Goal: Task Accomplishment & Management: Complete application form

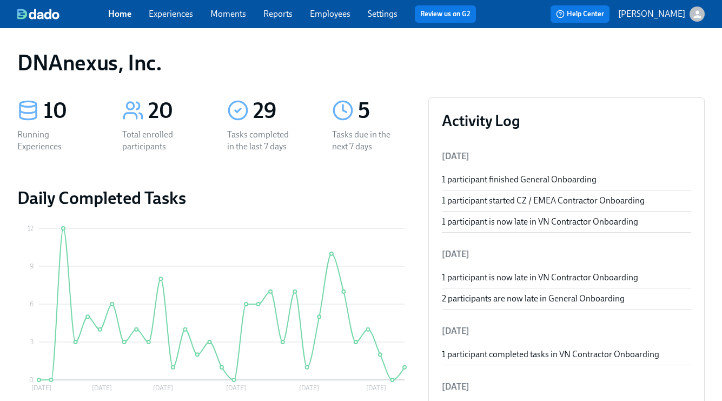
click at [120, 13] on link "Home" at bounding box center [119, 14] width 23 height 10
click at [181, 23] on div "Home Experiences Moments Reports Employees Settings Review us on G2 Help Center…" at bounding box center [361, 14] width 722 height 28
click at [176, 14] on link "Experiences" at bounding box center [171, 14] width 44 height 10
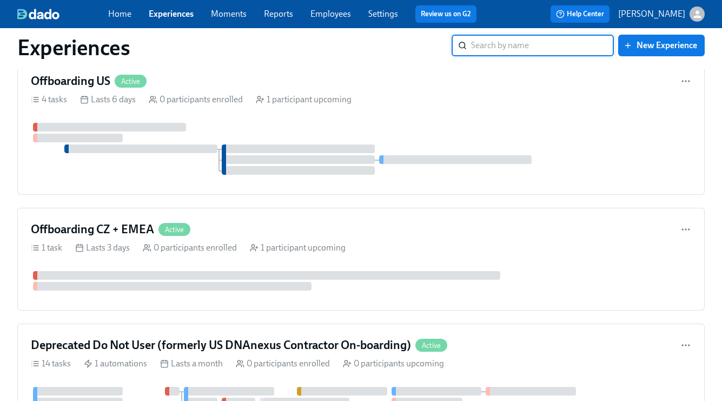
scroll to position [1240, 0]
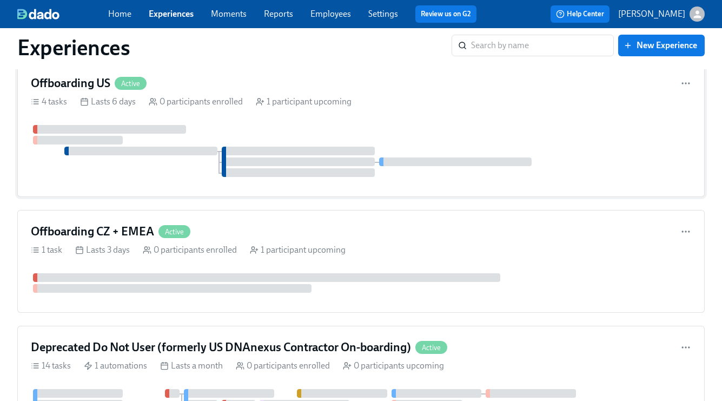
click at [228, 78] on div "Offboarding US Active" at bounding box center [361, 83] width 660 height 16
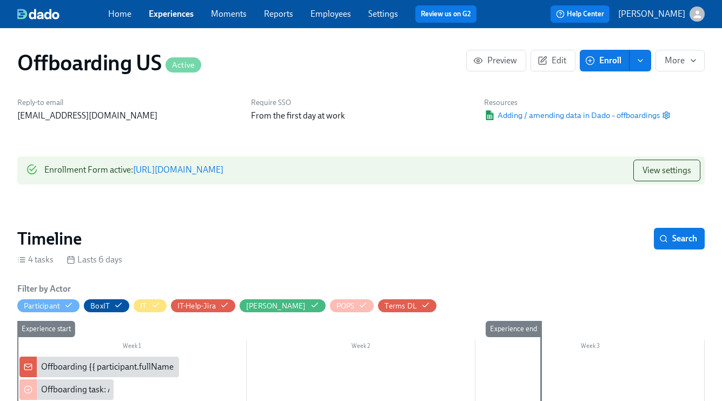
click at [223, 171] on link "https://my.dadohr.com/enrollmentForms/FUg6rzn-7AObwd7iR2P99-WC2IBQ7" at bounding box center [178, 169] width 90 height 10
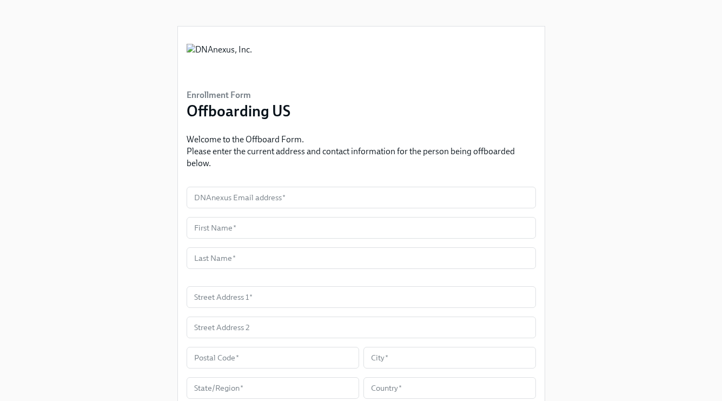
scroll to position [16, 0]
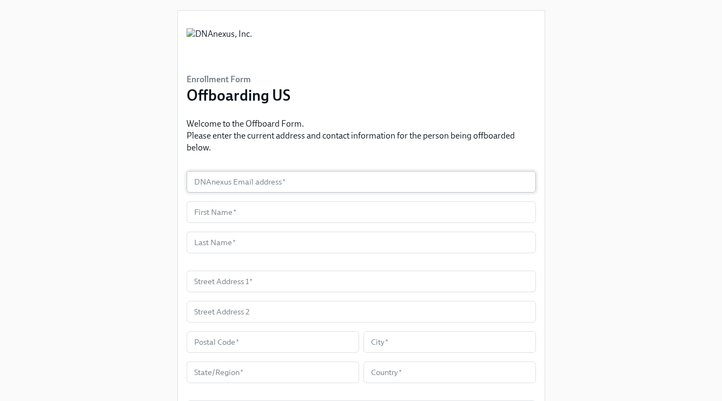
click at [235, 178] on input "text" at bounding box center [360, 182] width 349 height 22
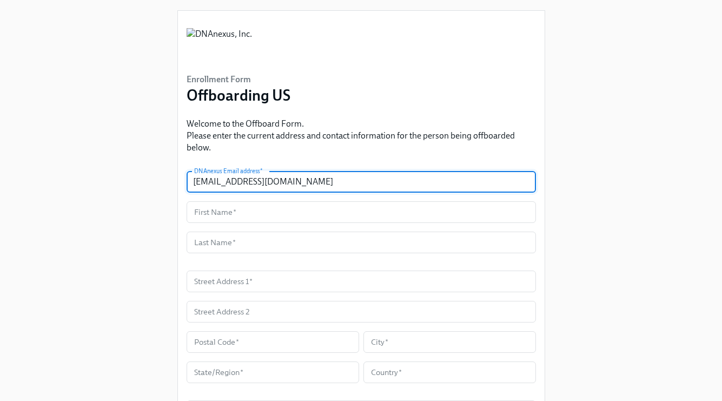
type input "[EMAIL_ADDRESS][DOMAIN_NAME]"
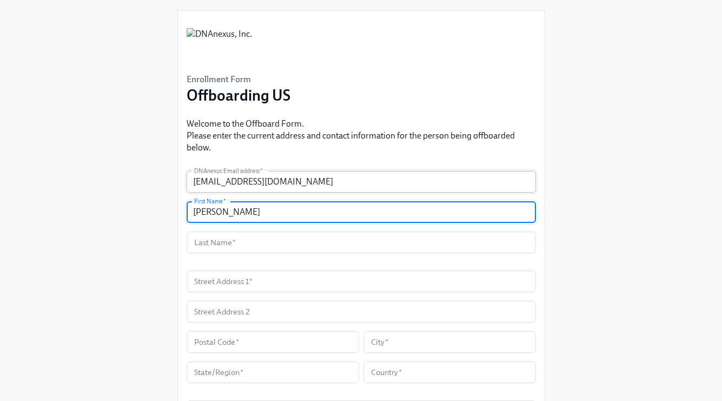
type input "[PERSON_NAME]"
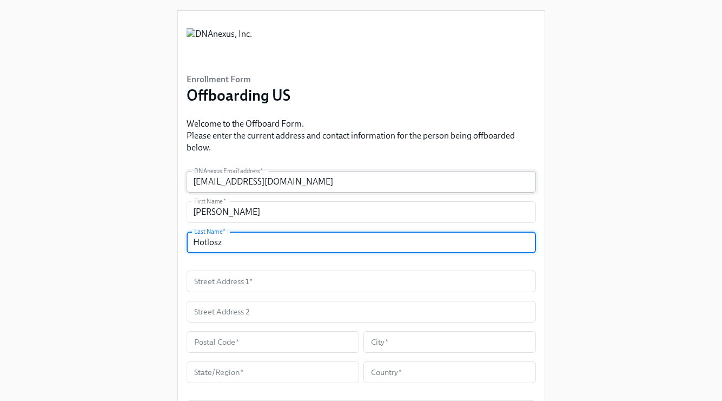
type input "Hotlosz"
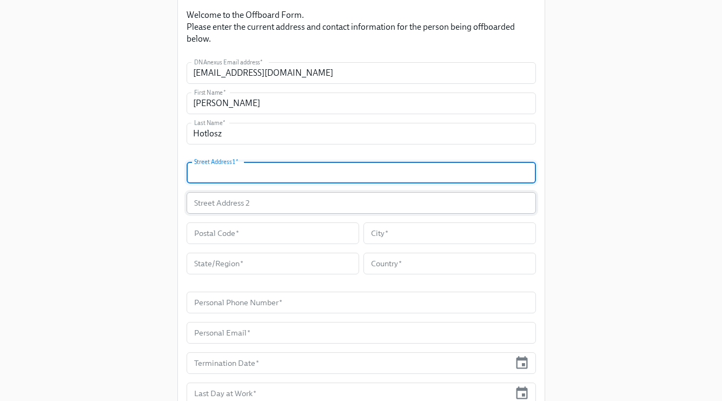
scroll to position [161, 0]
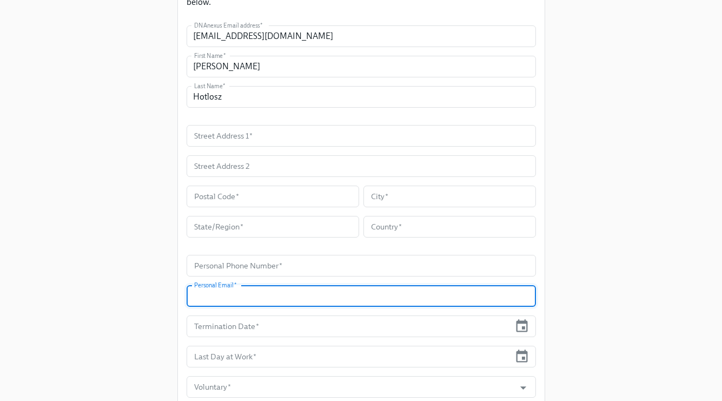
click at [239, 298] on input "text" at bounding box center [360, 296] width 349 height 22
paste input "[EMAIL_ADDRESS][DOMAIN_NAME]"
type input "[EMAIL_ADDRESS][DOMAIN_NAME]"
click at [230, 139] on input "text" at bounding box center [360, 136] width 349 height 22
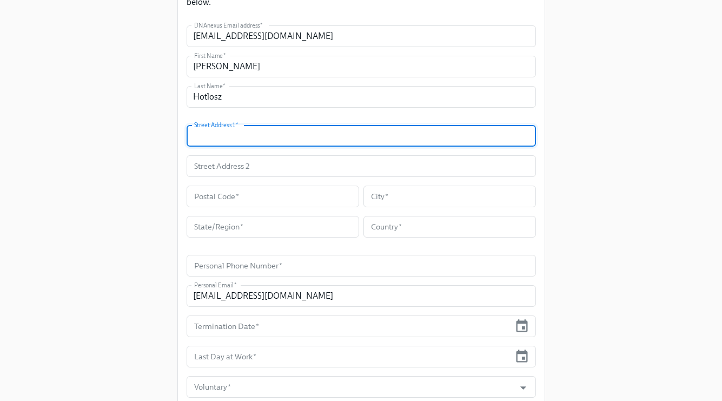
paste input "1448 [PERSON_NAME] St"
type input "1448 [PERSON_NAME] St"
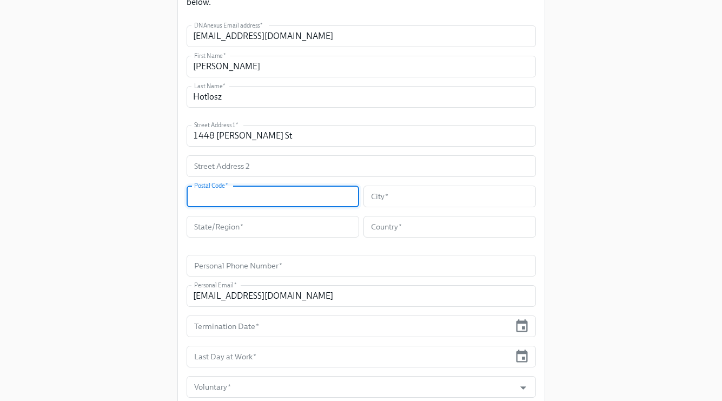
click at [282, 202] on input "text" at bounding box center [272, 196] width 172 height 22
paste input "95051"
type input "95051"
click at [389, 199] on input "text" at bounding box center [449, 196] width 172 height 22
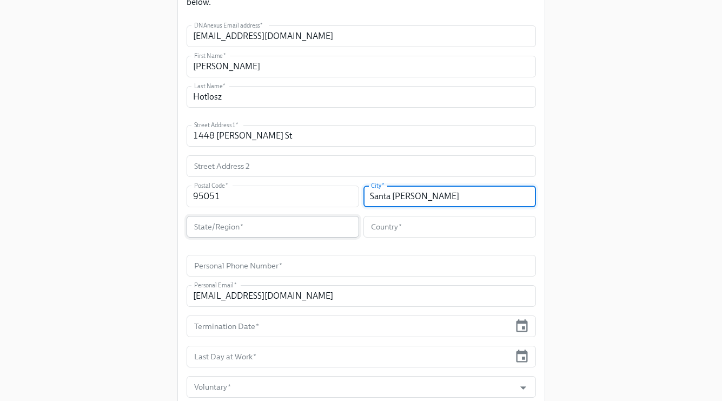
type input "Santa [PERSON_NAME]"
click at [284, 225] on input "text" at bounding box center [272, 227] width 172 height 22
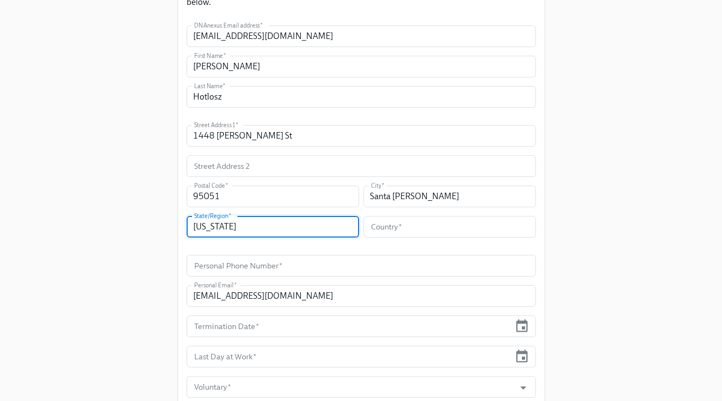
type input "[US_STATE]"
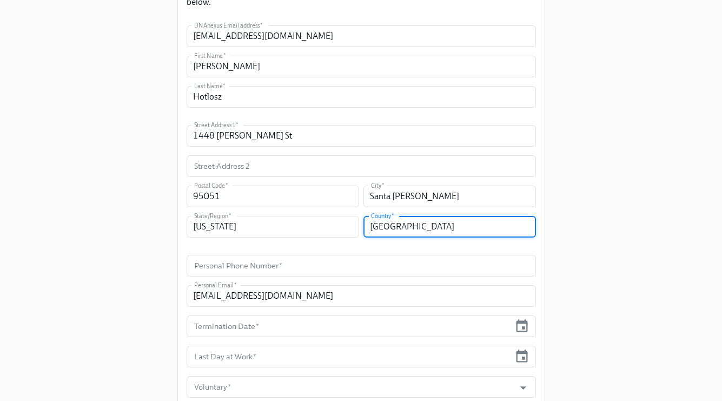
type input "[GEOGRAPHIC_DATA]"
click at [107, 225] on div "Enrollment Form Offboarding US Welcome to the Offboard Form. Please enter the c…" at bounding box center [360, 142] width 687 height 606
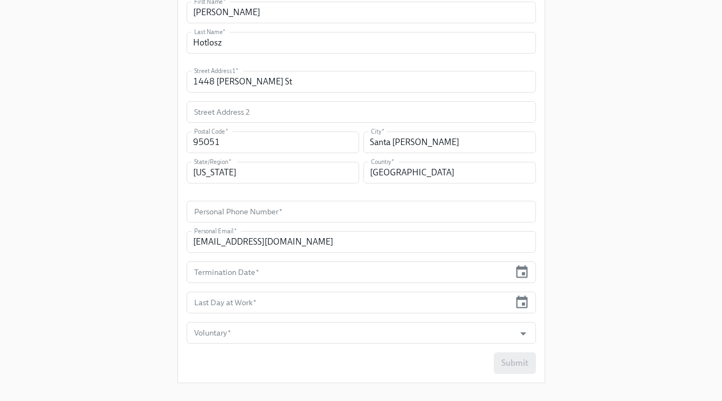
scroll to position [218, 0]
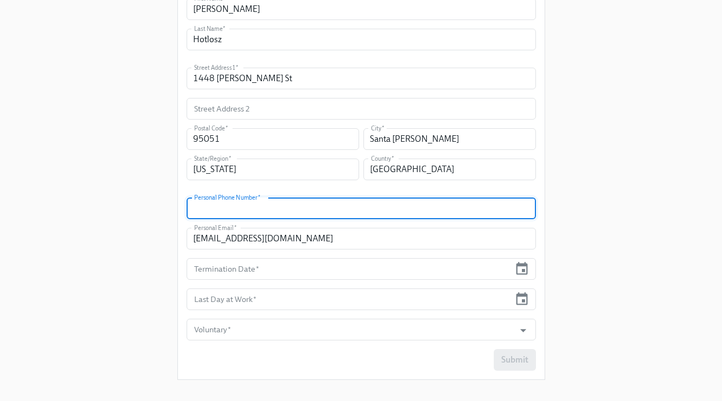
click at [215, 214] on input "text" at bounding box center [360, 208] width 349 height 22
paste input "[PHONE_NUMBER]"
type input "[PHONE_NUMBER]"
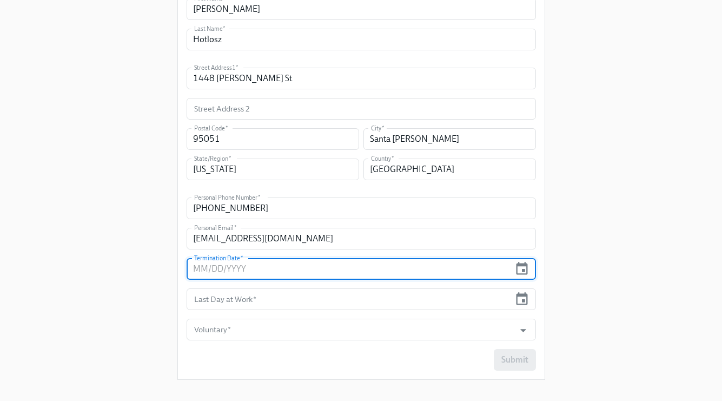
click at [216, 269] on input "text" at bounding box center [348, 269] width 324 height 22
click at [525, 266] on icon "button" at bounding box center [521, 268] width 15 height 15
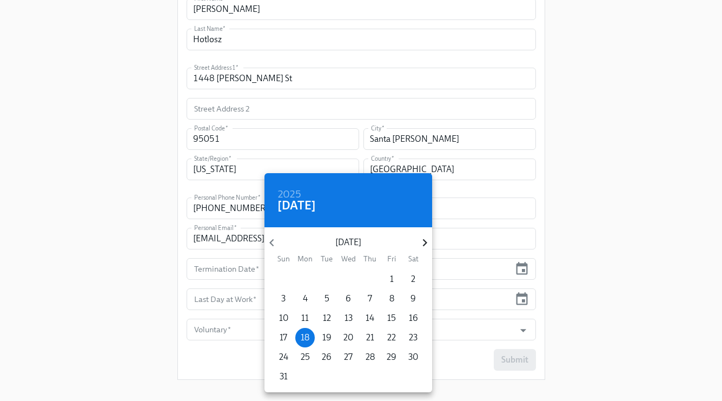
click at [423, 239] on icon "button" at bounding box center [424, 243] width 4 height 8
click at [343, 277] on span "1" at bounding box center [347, 279] width 19 height 12
type input "[DATE]"
click at [518, 302] on div at bounding box center [361, 200] width 722 height 401
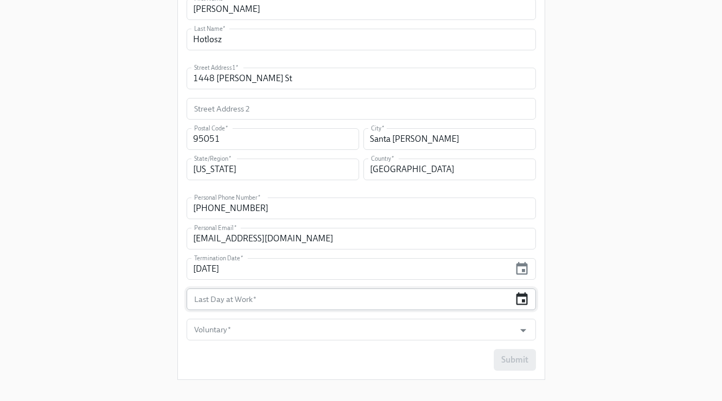
click at [519, 301] on icon "button" at bounding box center [521, 298] width 15 height 15
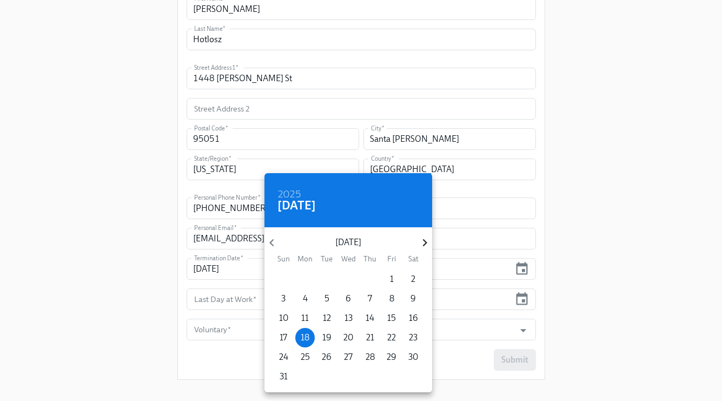
click at [419, 238] on icon "button" at bounding box center [424, 242] width 15 height 15
click at [351, 277] on span "1" at bounding box center [347, 279] width 19 height 12
type input "[DATE]"
click at [524, 321] on div at bounding box center [361, 200] width 722 height 401
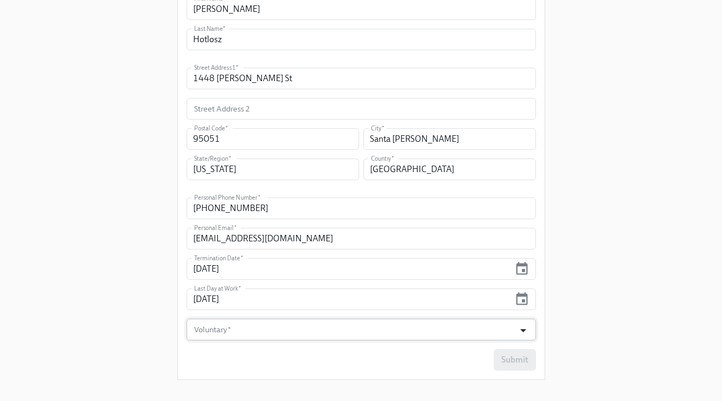
click at [517, 330] on icon "Open" at bounding box center [523, 330] width 15 height 15
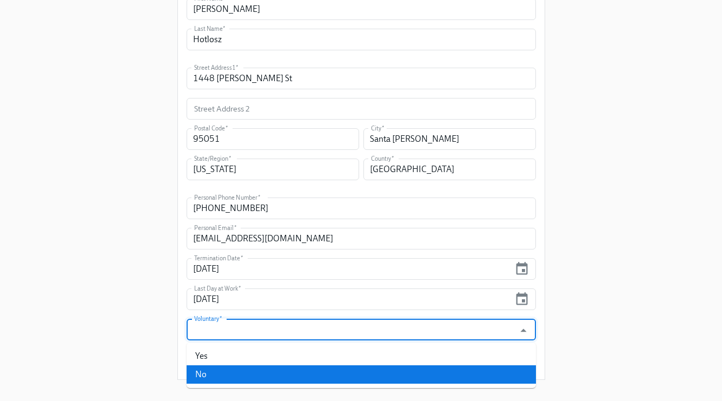
click at [239, 371] on li "No" at bounding box center [360, 374] width 349 height 18
type input "No"
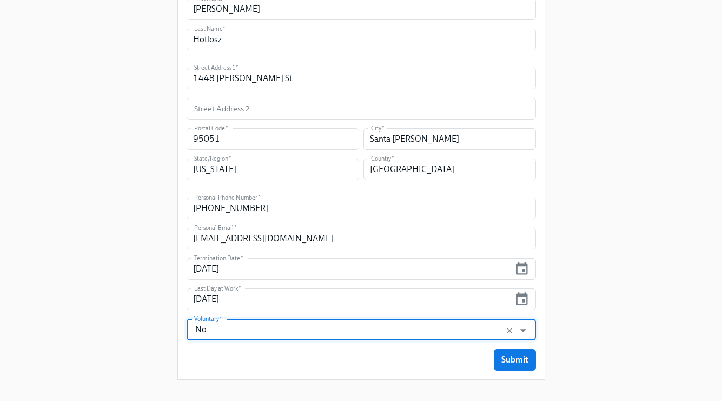
click at [191, 353] on div "Submit" at bounding box center [360, 360] width 349 height 22
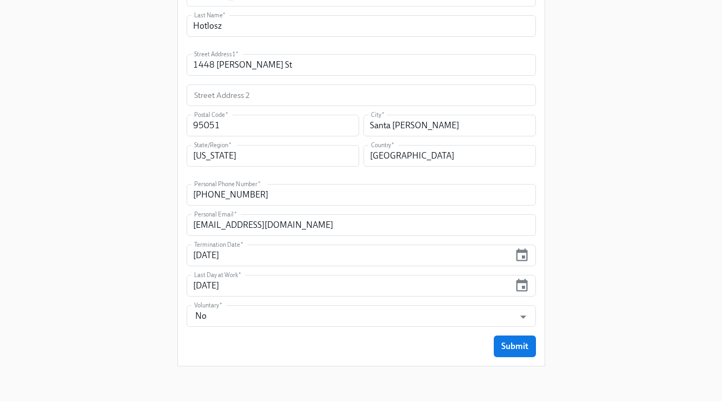
scroll to position [232, 0]
click at [518, 348] on span "Submit" at bounding box center [514, 346] width 27 height 11
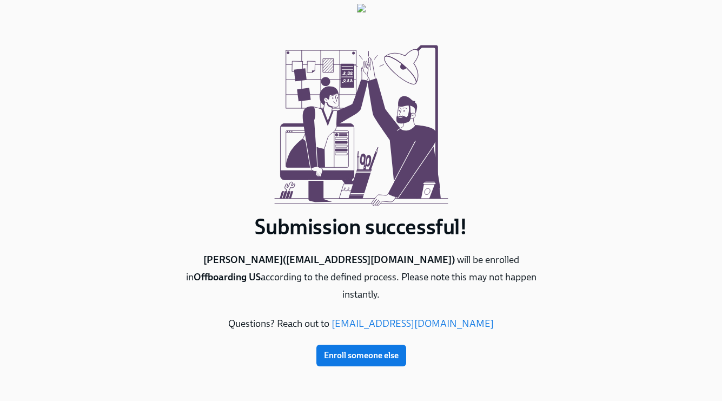
scroll to position [0, 0]
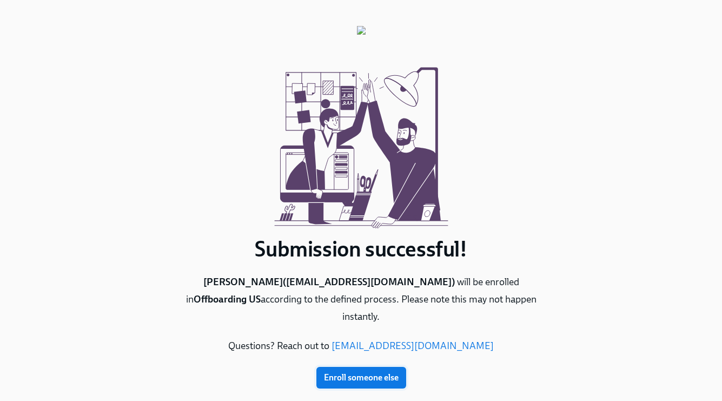
click at [353, 372] on span "Enroll someone else" at bounding box center [361, 377] width 75 height 11
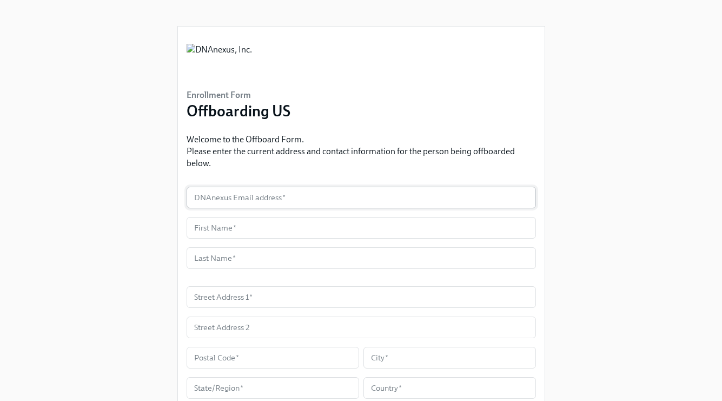
click at [280, 190] on input "text" at bounding box center [360, 197] width 349 height 22
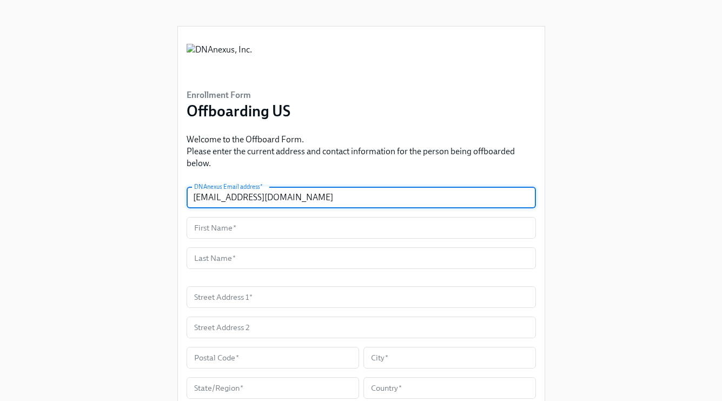
type input "[EMAIL_ADDRESS][DOMAIN_NAME]"
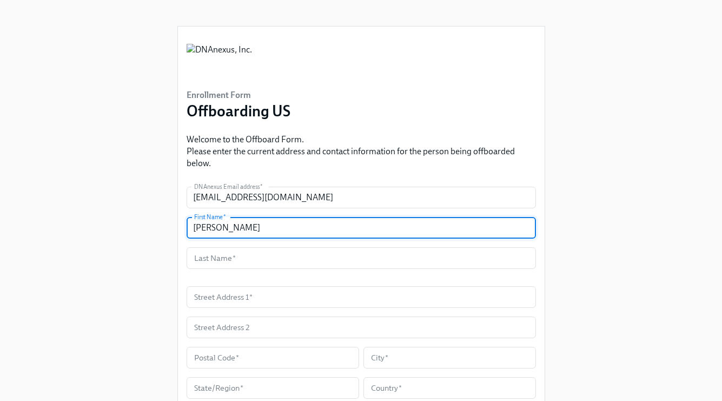
type input "[PERSON_NAME]"
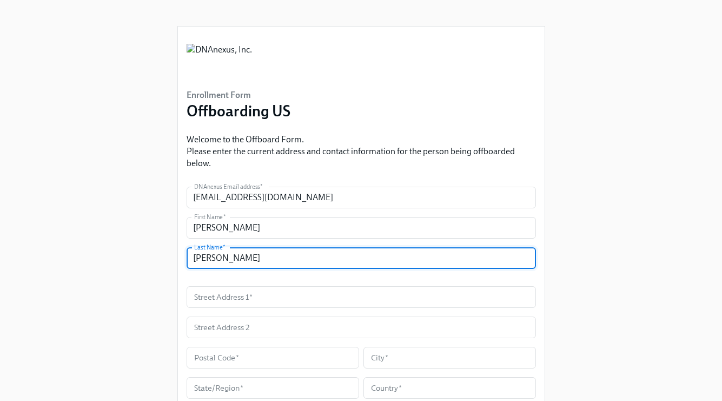
type input "[PERSON_NAME]"
click at [239, 298] on input "text" at bounding box center [360, 297] width 349 height 22
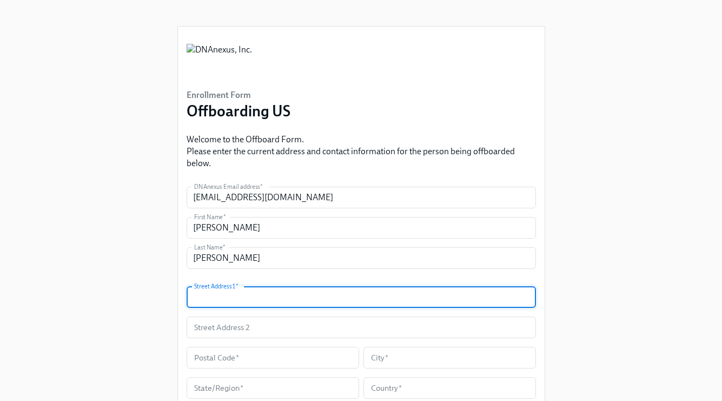
paste input "[STREET_ADDRESS]"
type input "[STREET_ADDRESS]"
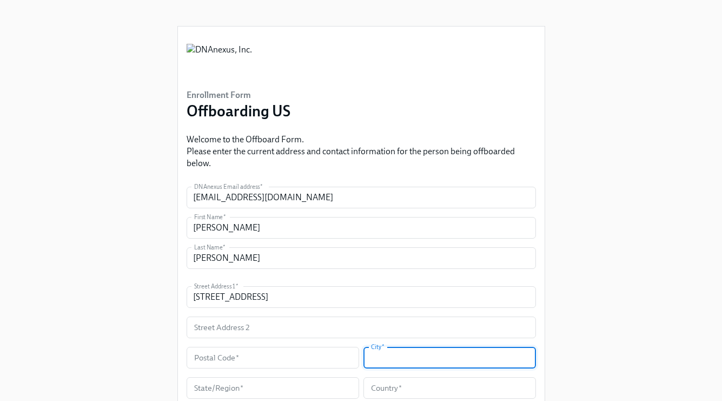
click at [402, 361] on input "text" at bounding box center [449, 357] width 172 height 22
paste input "20855"
type input "20855"
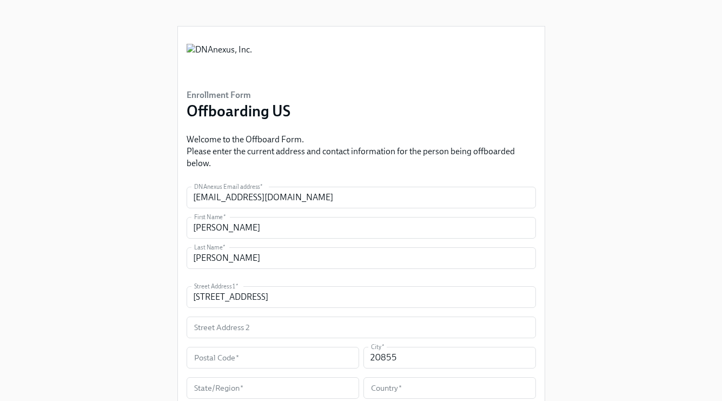
click at [636, 266] on div "Enrollment Form Offboarding US Welcome to the Offboard Form. Please enter the c…" at bounding box center [360, 303] width 687 height 606
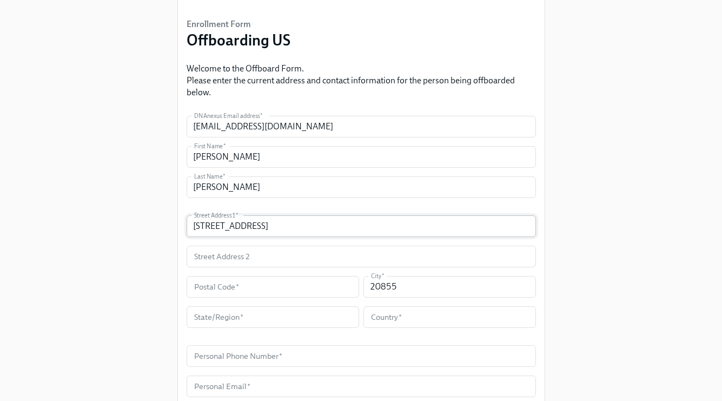
scroll to position [71, 0]
click at [250, 281] on input "text" at bounding box center [272, 286] width 172 height 22
paste input "20855"
type input "20855"
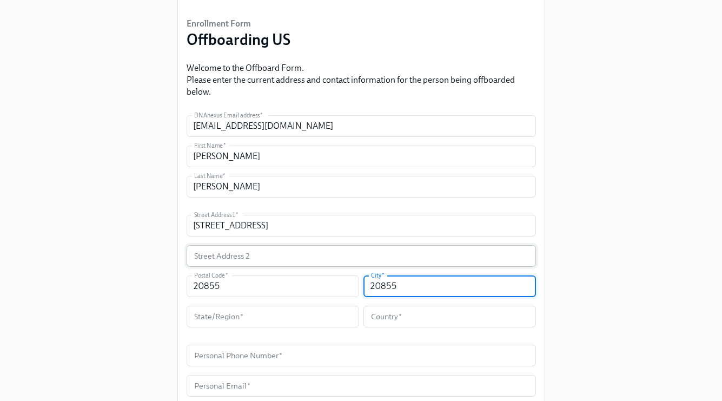
drag, startPoint x: 372, startPoint y: 287, endPoint x: 259, endPoint y: 265, distance: 115.6
click at [259, 265] on div "Street Address 1   * [STREET_ADDRESS] Address 1 * Street Address 2 Street Addre…" at bounding box center [360, 271] width 349 height 112
click at [248, 316] on input "text" at bounding box center [272, 316] width 172 height 22
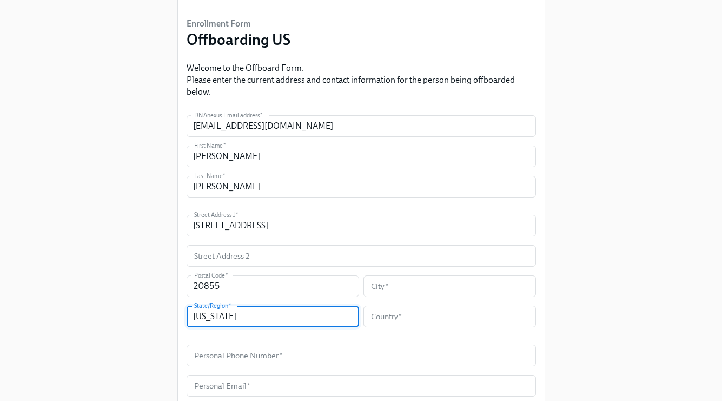
type input "[US_STATE]"
click at [649, 118] on div "Enrollment Form Offboarding US Welcome to the Offboard Form. Please enter the c…" at bounding box center [360, 232] width 687 height 606
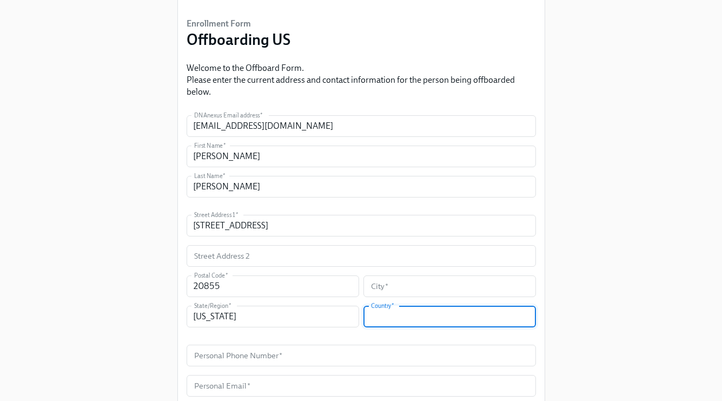
click at [386, 315] on input "text" at bounding box center [449, 316] width 172 height 22
click at [388, 289] on input "text" at bounding box center [449, 286] width 172 height 22
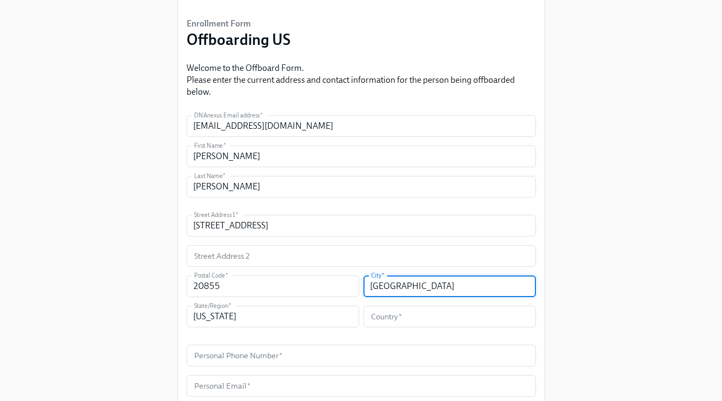
type input "[GEOGRAPHIC_DATA]"
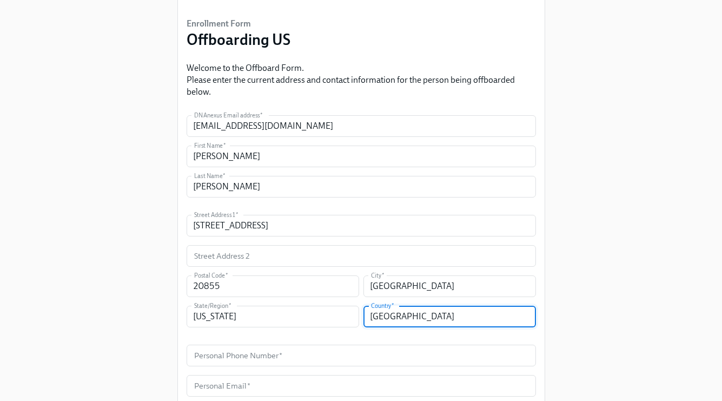
type input "[GEOGRAPHIC_DATA]"
click at [584, 290] on div "Enrollment Form Offboarding US Welcome to the Offboard Form. Please enter the c…" at bounding box center [360, 232] width 687 height 606
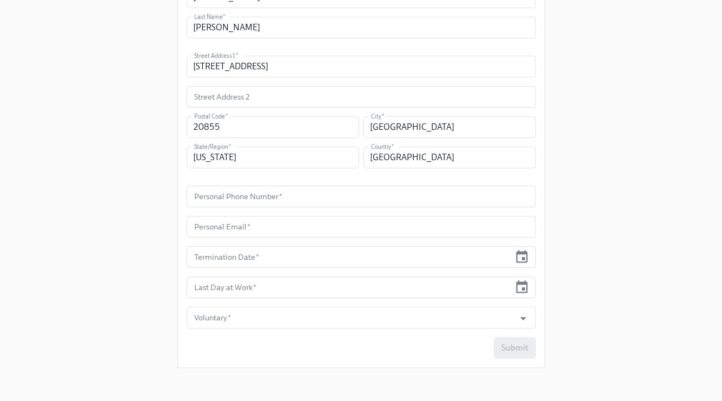
scroll to position [232, 0]
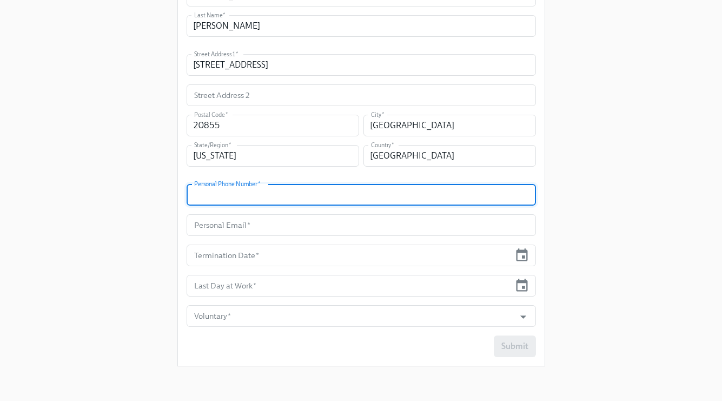
click at [237, 196] on input "text" at bounding box center [360, 195] width 349 height 22
paste input "[PHONE_NUMBER]"
type input "[PHONE_NUMBER]"
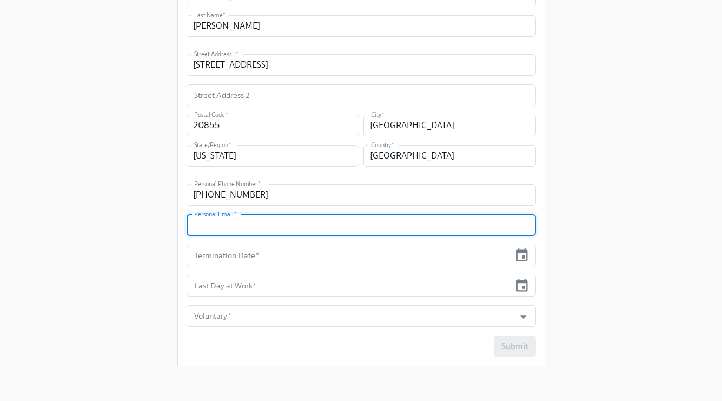
click at [225, 230] on input "text" at bounding box center [360, 225] width 349 height 22
paste input "[EMAIL_ADDRESS][DOMAIN_NAME]"
type input "[EMAIL_ADDRESS][DOMAIN_NAME]"
click at [518, 254] on icon "button" at bounding box center [521, 255] width 15 height 15
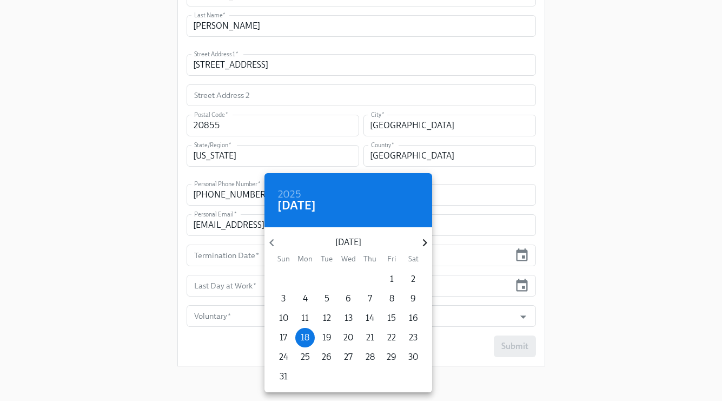
click at [430, 243] on icon "button" at bounding box center [424, 242] width 15 height 15
click at [326, 280] on p "2" at bounding box center [326, 279] width 4 height 12
type input "[DATE]"
click at [517, 286] on div at bounding box center [361, 200] width 722 height 401
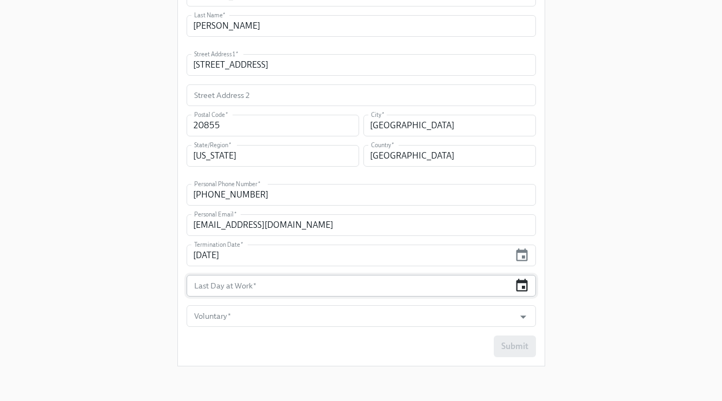
click at [517, 282] on icon "button" at bounding box center [521, 284] width 11 height 12
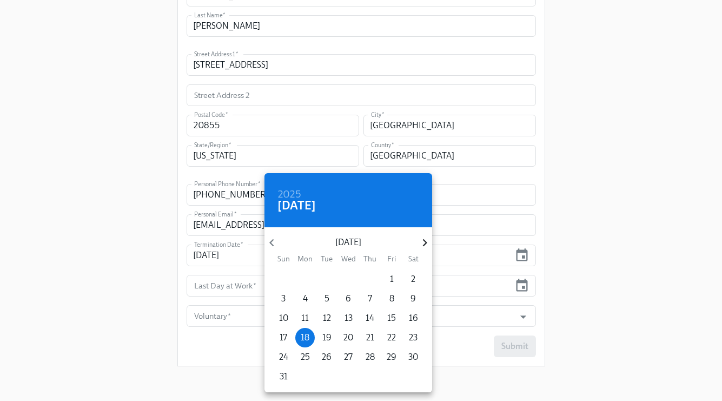
click at [426, 239] on icon "button" at bounding box center [424, 242] width 15 height 15
click at [329, 275] on span "2" at bounding box center [326, 279] width 19 height 12
type input "[DATE]"
click at [478, 316] on div at bounding box center [361, 200] width 722 height 401
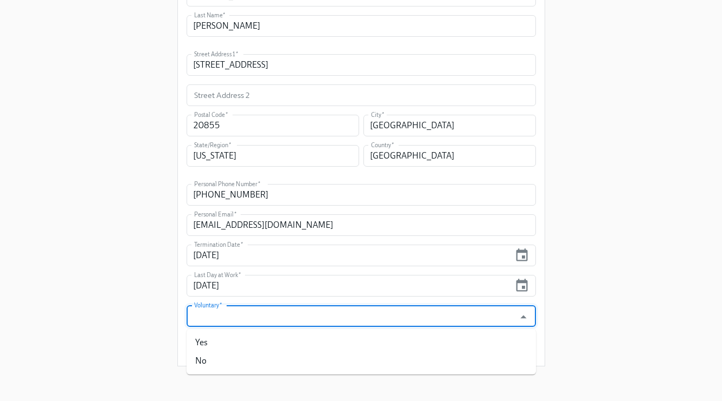
click at [485, 316] on input "Voluntary   *" at bounding box center [351, 316] width 318 height 22
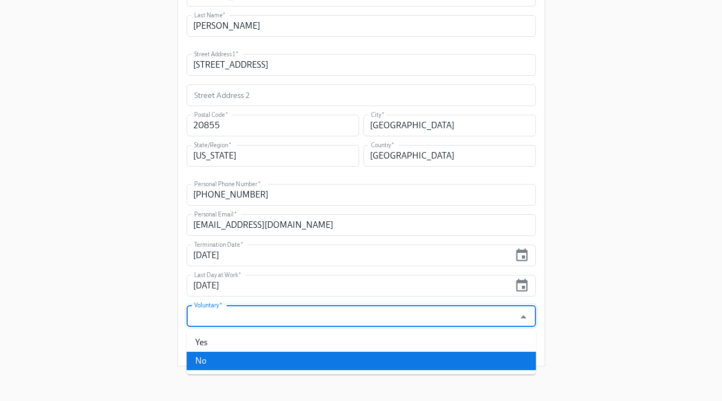
click at [250, 361] on li "No" at bounding box center [360, 360] width 349 height 18
type input "No"
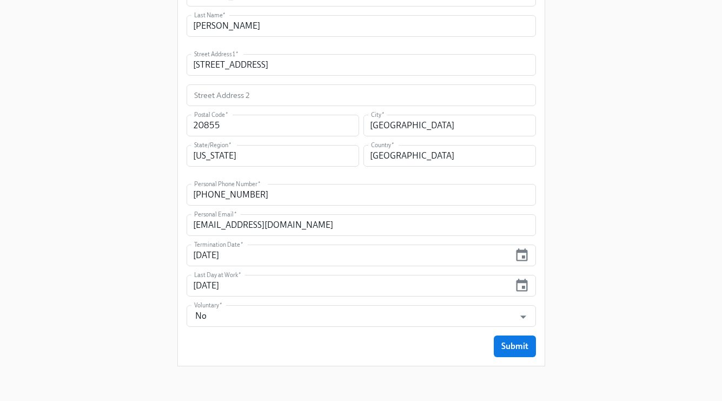
click at [331, 350] on div "Submit" at bounding box center [360, 346] width 349 height 22
click at [504, 346] on span "Submit" at bounding box center [514, 346] width 27 height 11
